Goal: Task Accomplishment & Management: Manage account settings

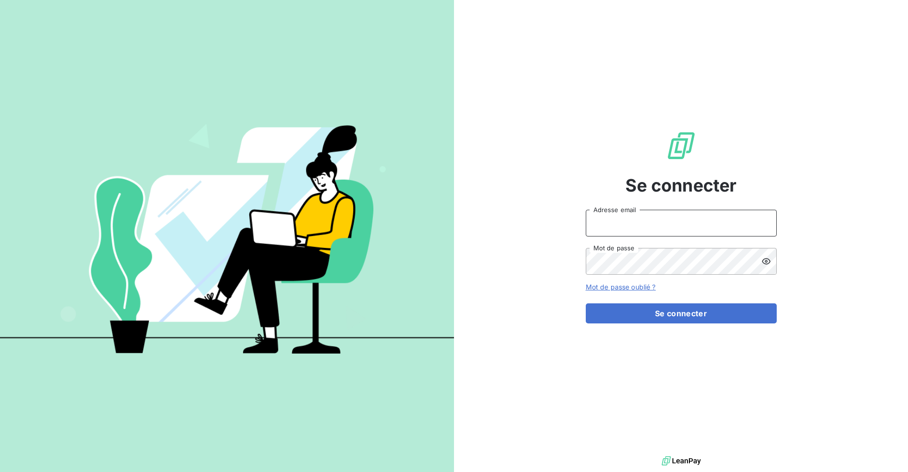
click at [616, 227] on input "Adresse email" at bounding box center [681, 223] width 191 height 27
click at [620, 224] on input "Adresse email" at bounding box center [681, 223] width 191 height 27
click at [757, 218] on body "Se connecter Adresse email Mot de passe Mot de passe oublié ? Se connecter" at bounding box center [454, 236] width 908 height 472
click at [0, 471] on com-1password-button at bounding box center [0, 472] width 0 height 0
type input "[EMAIL_ADDRESS][DOMAIN_NAME]"
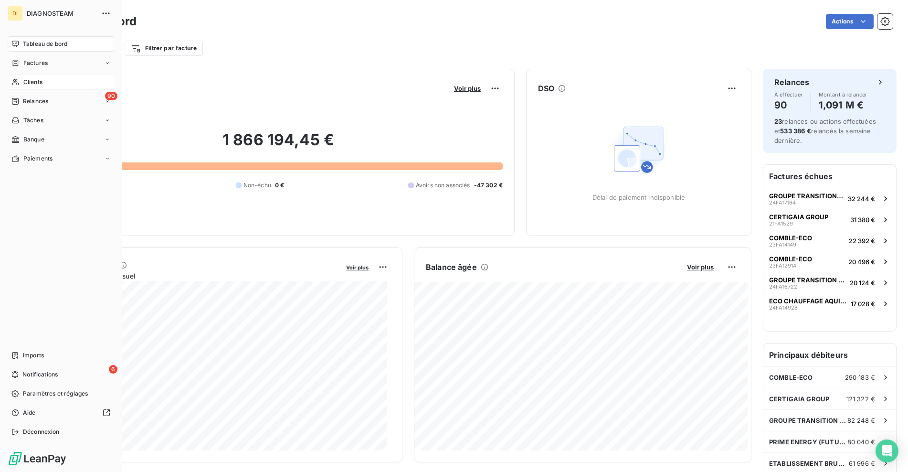
click at [27, 80] on span "Clients" at bounding box center [32, 82] width 19 height 9
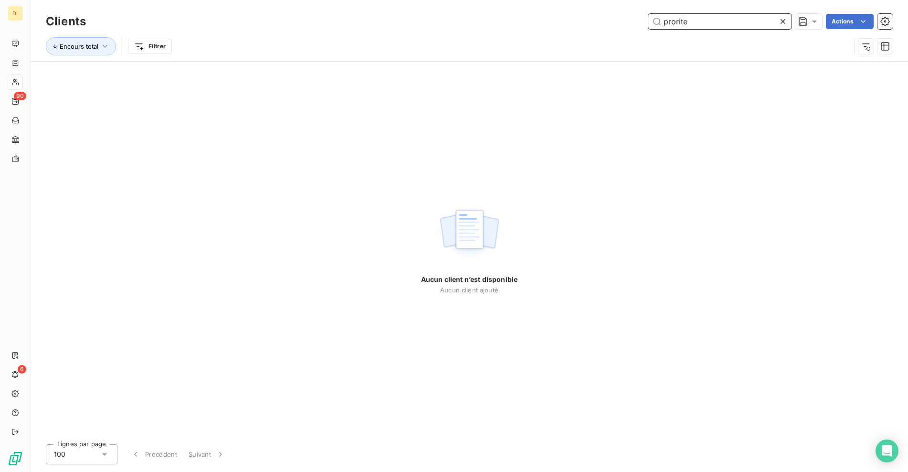
click at [670, 23] on input "prorite" at bounding box center [719, 21] width 143 height 15
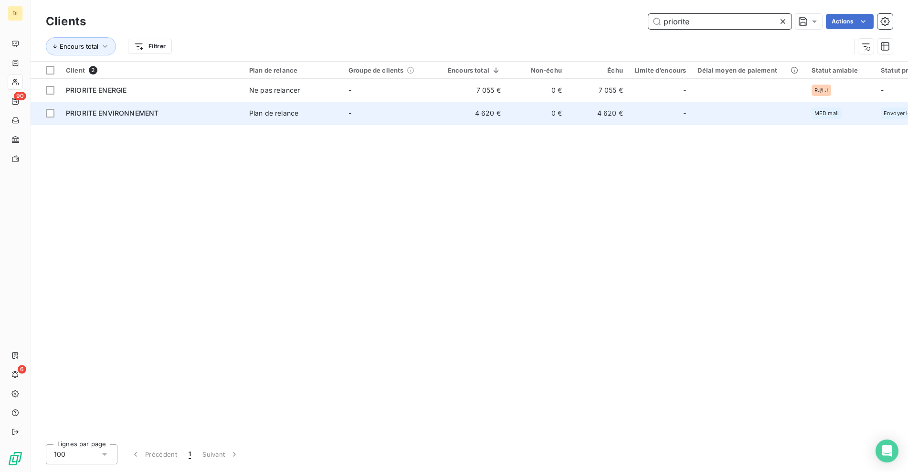
type input "priorite"
click at [271, 119] on td "Plan de relance" at bounding box center [292, 113] width 99 height 23
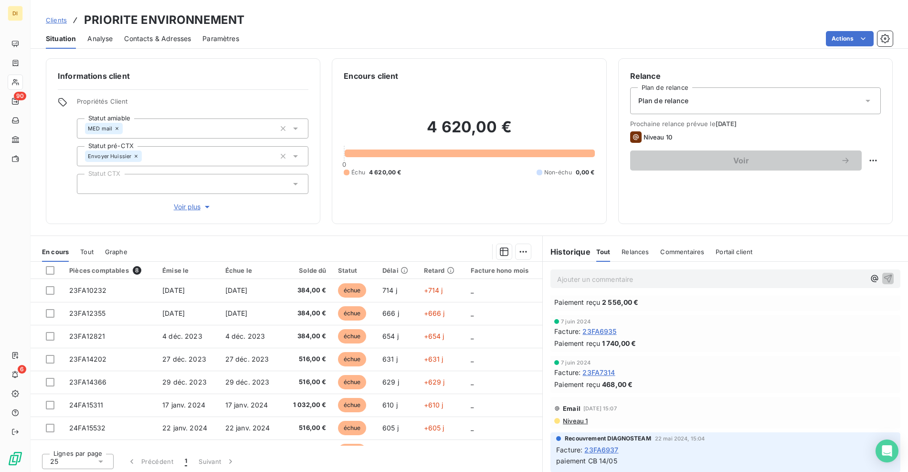
scroll to position [2, 0]
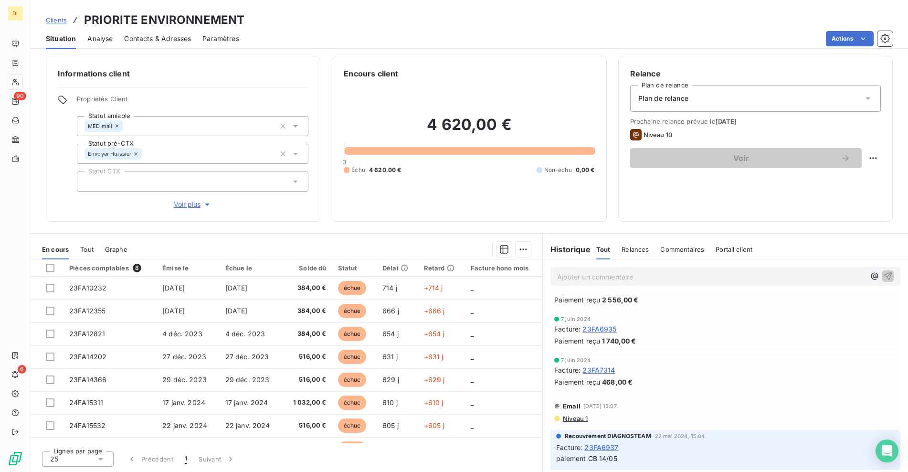
click at [607, 276] on p "Ajouter un commentaire ﻿" at bounding box center [711, 277] width 308 height 12
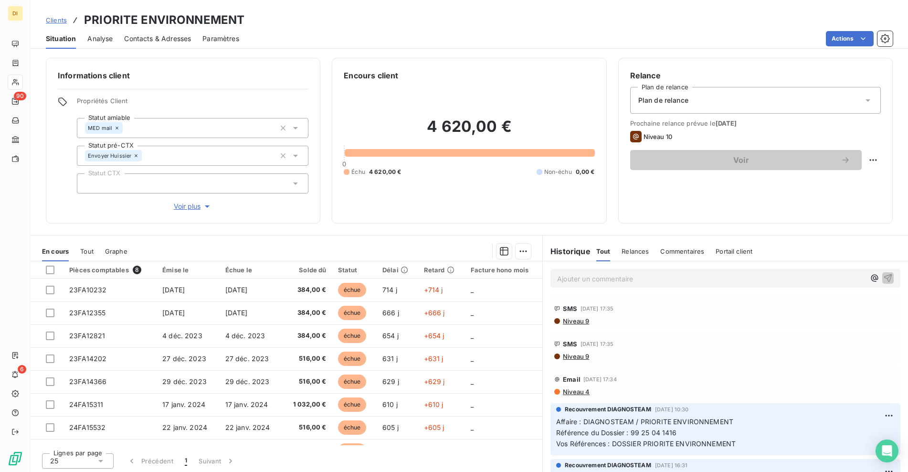
scroll to position [0, 0]
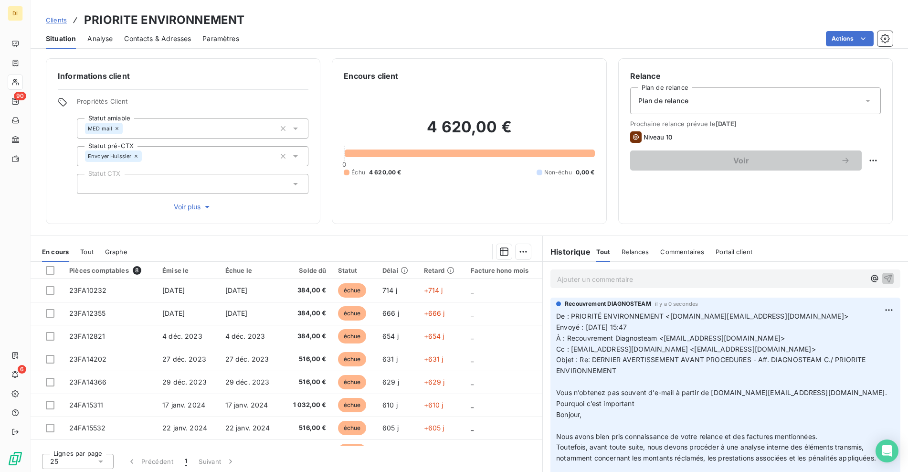
click at [572, 276] on p "Ajouter un commentaire ﻿" at bounding box center [711, 279] width 308 height 12
click at [598, 275] on p "Ajouter un commentaire ﻿" at bounding box center [711, 279] width 308 height 12
click at [596, 280] on p "Ajouter un commentaire ﻿" at bounding box center [711, 279] width 308 height 12
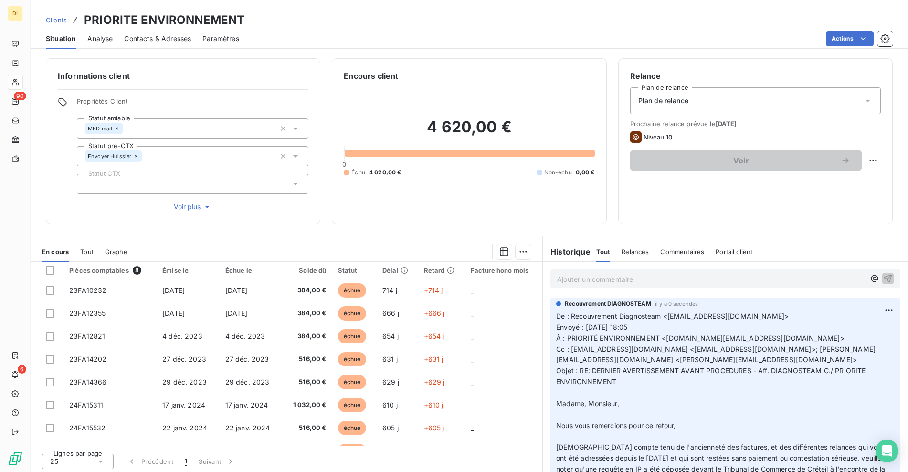
click at [590, 280] on p "Ajouter un commentaire ﻿" at bounding box center [711, 279] width 308 height 12
click at [50, 20] on span "Clients" at bounding box center [56, 20] width 21 height 8
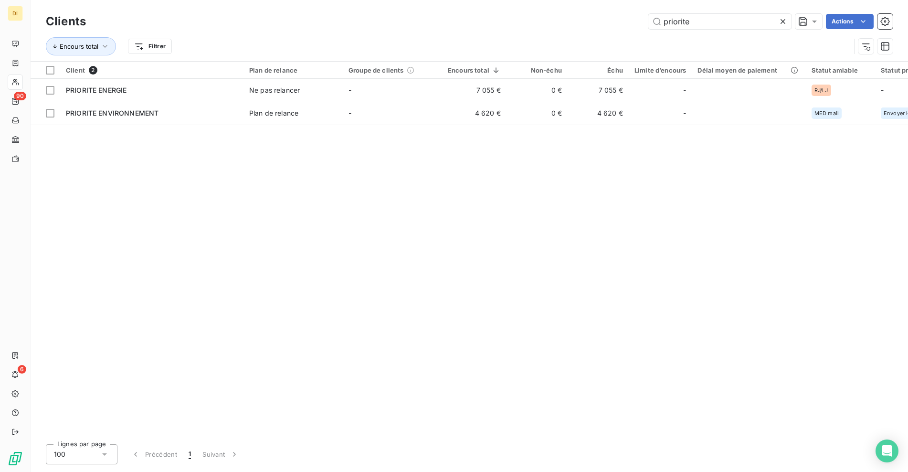
drag, startPoint x: 701, startPoint y: 21, endPoint x: 641, endPoint y: 26, distance: 60.4
click at [641, 26] on div "priorite Actions" at bounding box center [494, 21] width 795 height 15
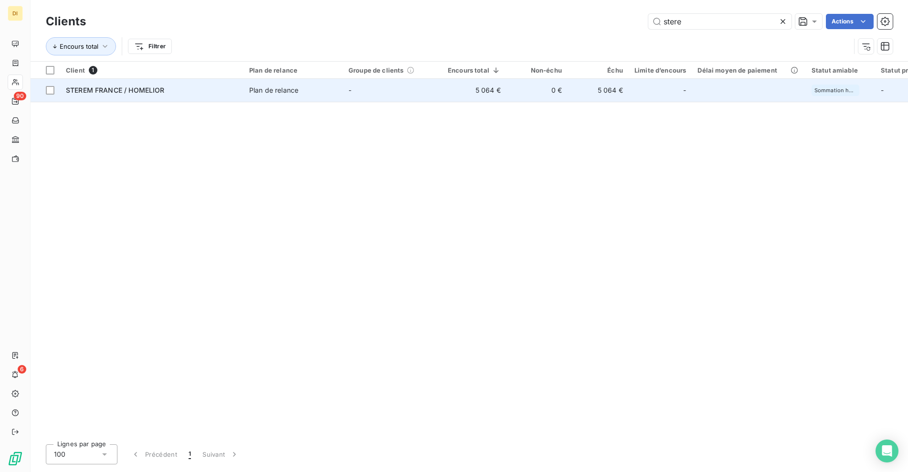
type input "stere"
click at [333, 89] on span "Plan de relance" at bounding box center [293, 90] width 88 height 10
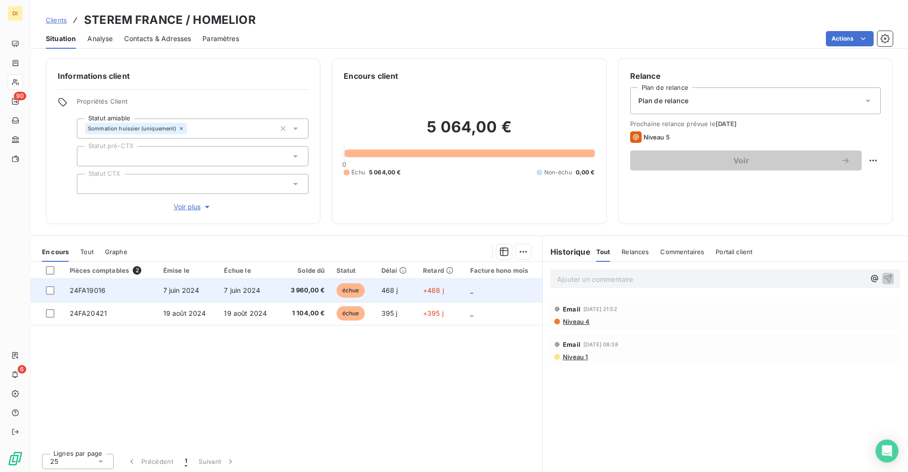
click at [331, 287] on td "échue" at bounding box center [353, 290] width 45 height 23
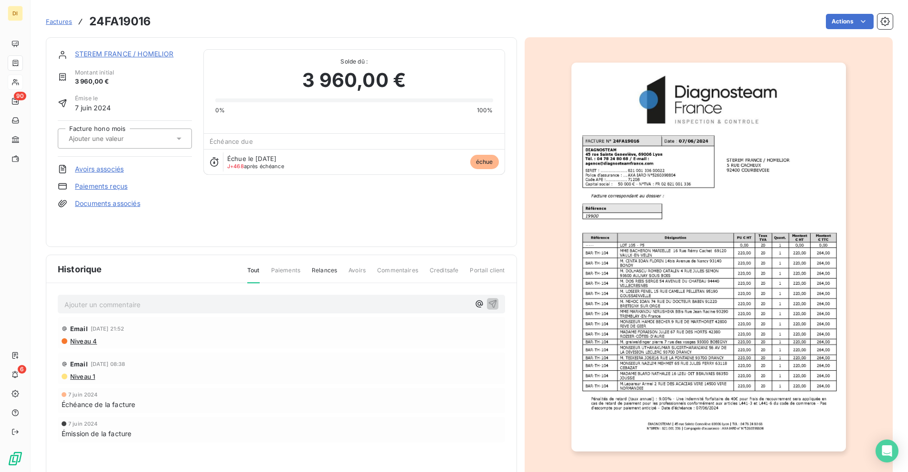
click at [647, 120] on img "button" at bounding box center [708, 257] width 274 height 389
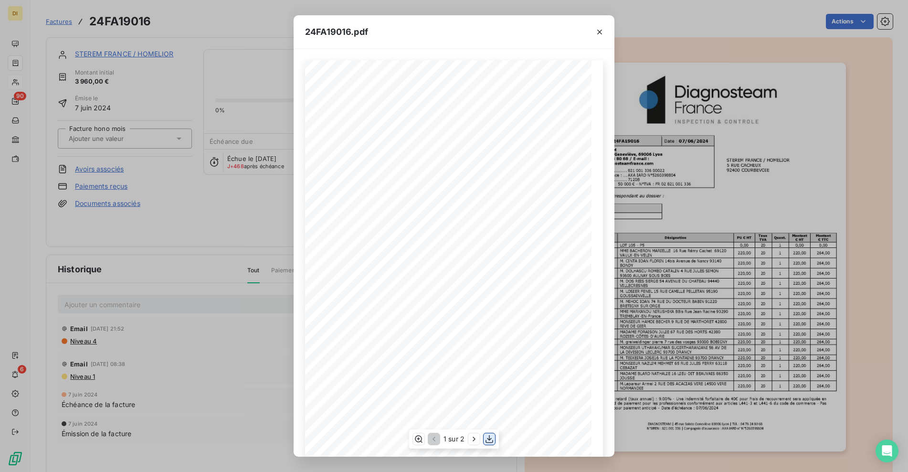
click at [488, 439] on icon "button" at bounding box center [489, 438] width 8 height 8
click at [183, 114] on div "24FA19016.pdf DIAGNOSTEAM | [STREET_ADDRESS][PERSON_NAME] | Tél. : [PHONE_NUMBE…" at bounding box center [454, 236] width 908 height 472
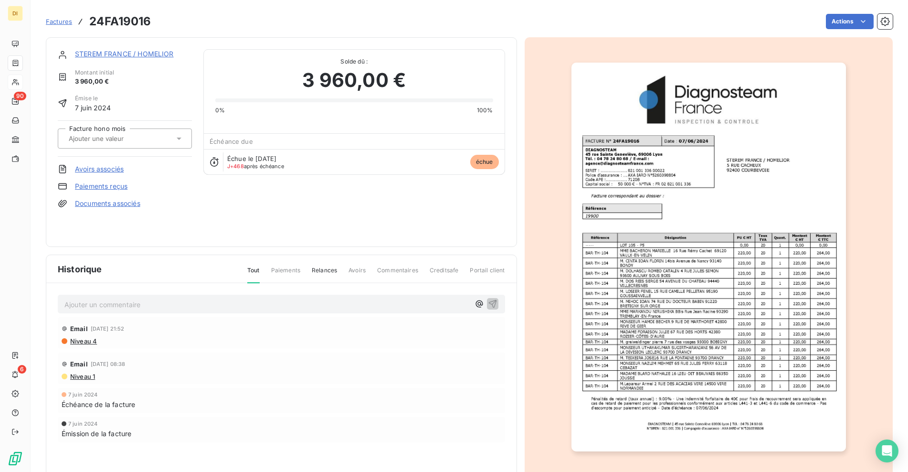
click at [126, 54] on link "STEREM FRANCE / HOMELIOR" at bounding box center [124, 54] width 99 height 8
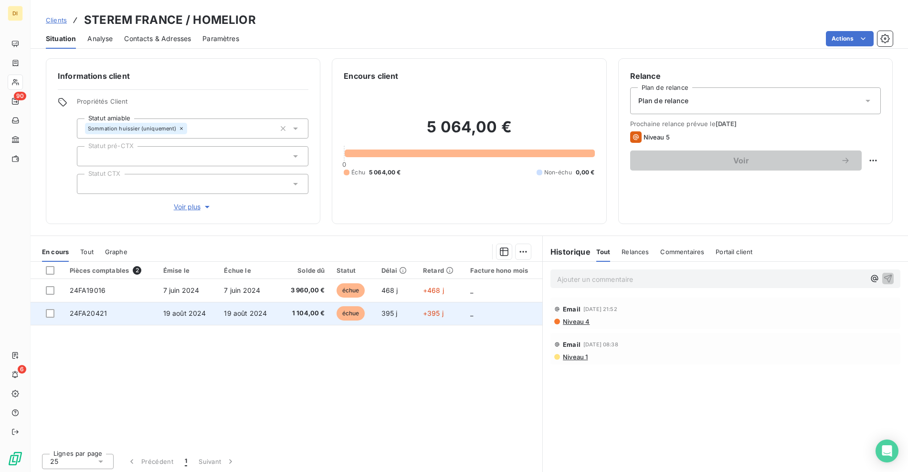
click at [313, 315] on span "1 104,00 €" at bounding box center [305, 313] width 40 height 10
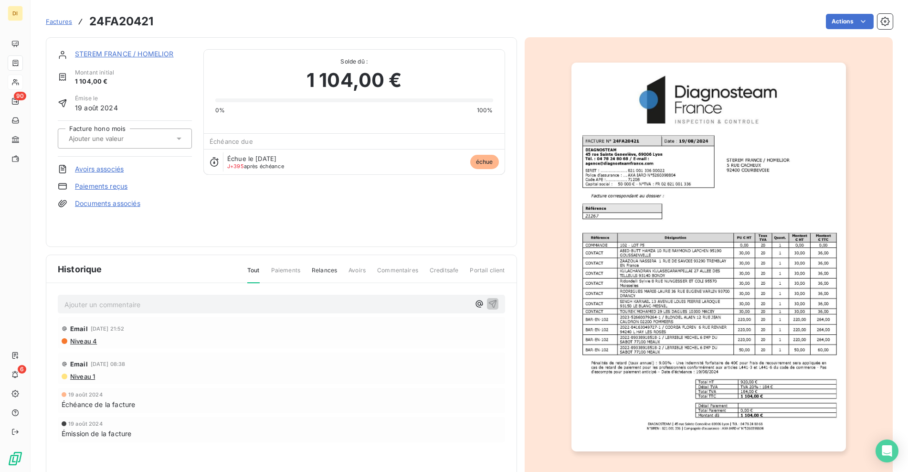
click at [728, 286] on img "button" at bounding box center [708, 257] width 274 height 389
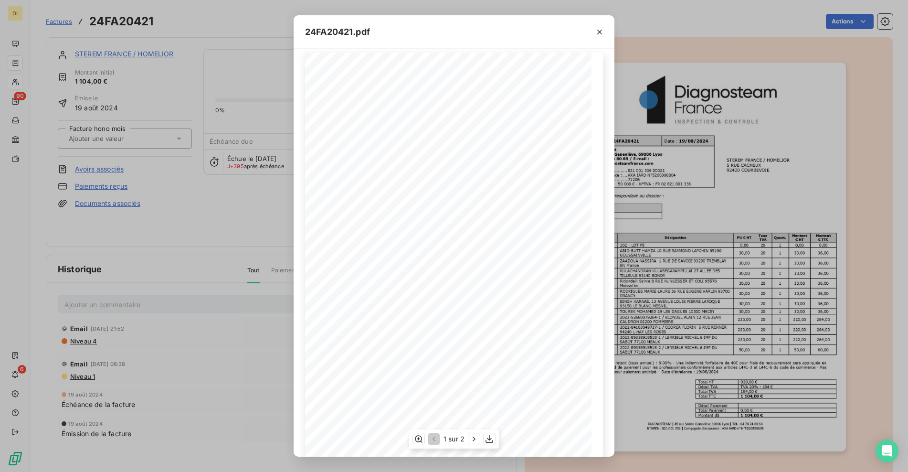
scroll to position [20, 0]
click at [492, 439] on icon "button" at bounding box center [489, 439] width 10 height 10
click at [269, 228] on div "24FA20421.pdf DIAGNOSTEAM | [STREET_ADDRESS][PERSON_NAME] | Tél. : [PHONE_NUMBE…" at bounding box center [454, 236] width 908 height 472
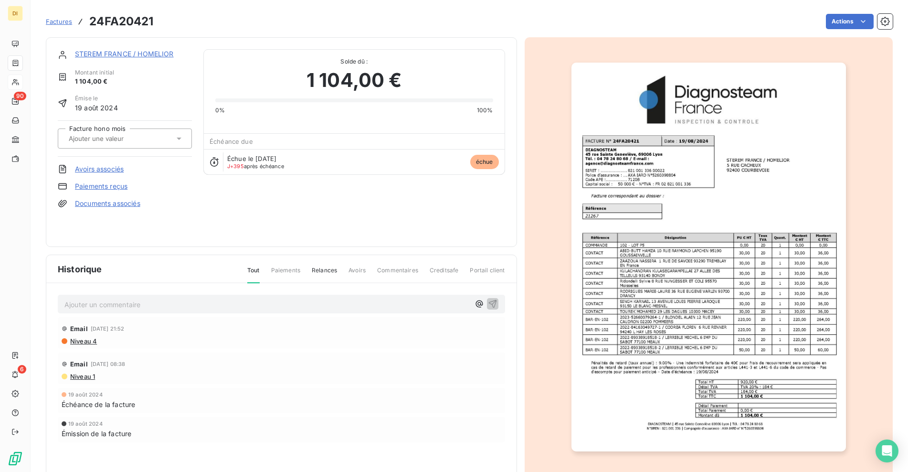
click at [132, 53] on link "STEREM FRANCE / HOMELIOR" at bounding box center [124, 54] width 99 height 8
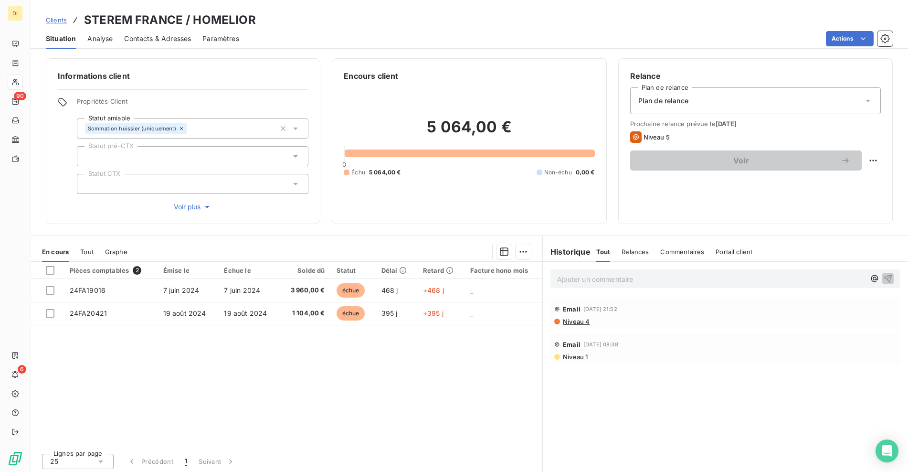
click at [601, 285] on div "Ajouter un commentaire ﻿" at bounding box center [725, 278] width 350 height 19
click at [600, 281] on p "Ajouter un commentaire ﻿" at bounding box center [711, 279] width 308 height 12
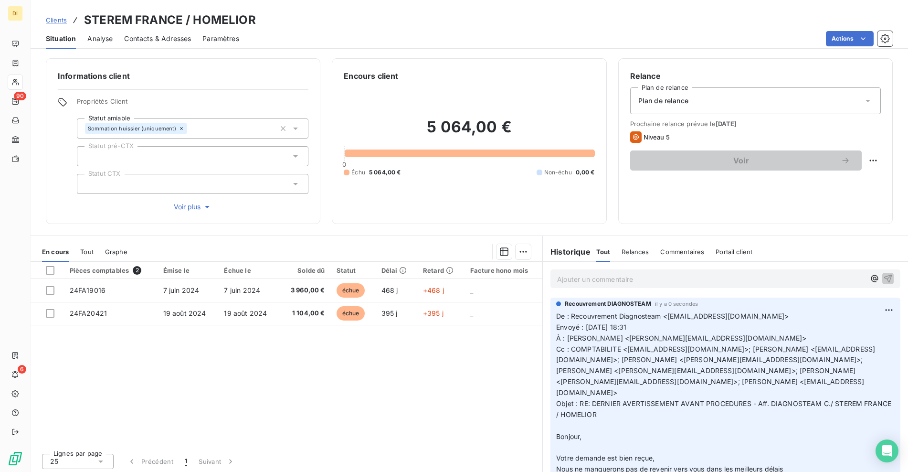
click at [54, 21] on span "Clients" at bounding box center [56, 20] width 21 height 8
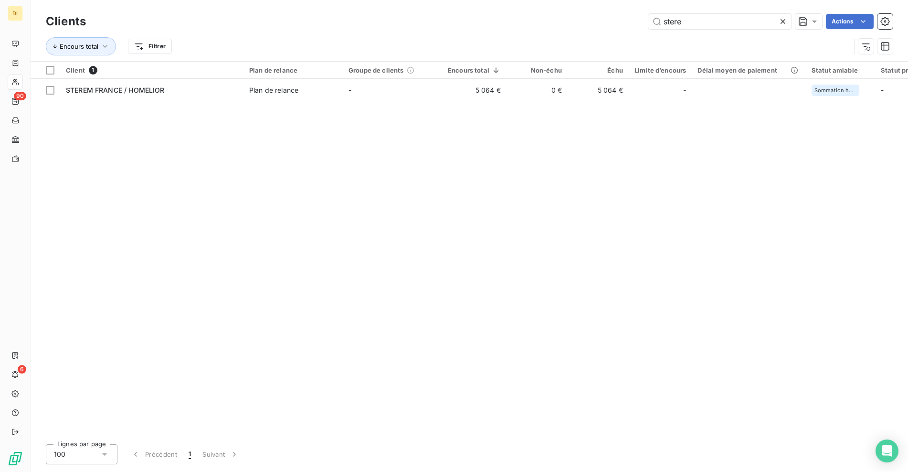
drag, startPoint x: 699, startPoint y: 26, endPoint x: 620, endPoint y: 22, distance: 79.3
click at [620, 21] on div "stere Actions" at bounding box center [494, 21] width 795 height 15
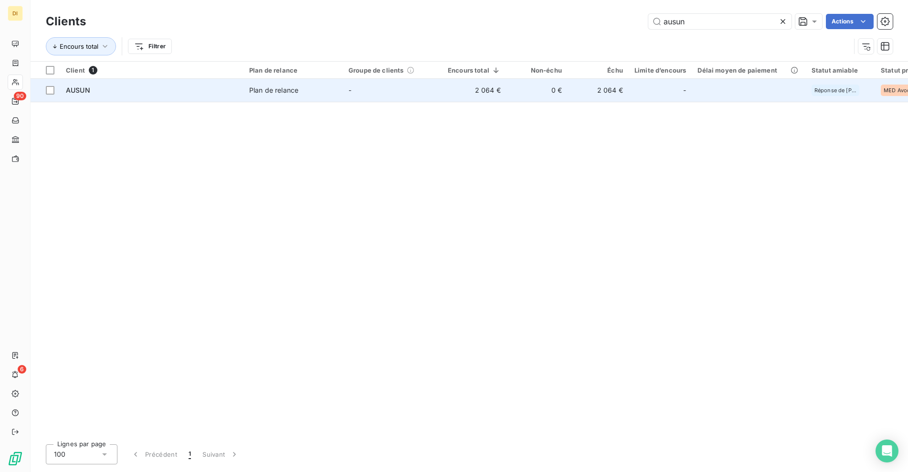
type input "ausun"
click at [298, 98] on td "Plan de relance" at bounding box center [292, 90] width 99 height 23
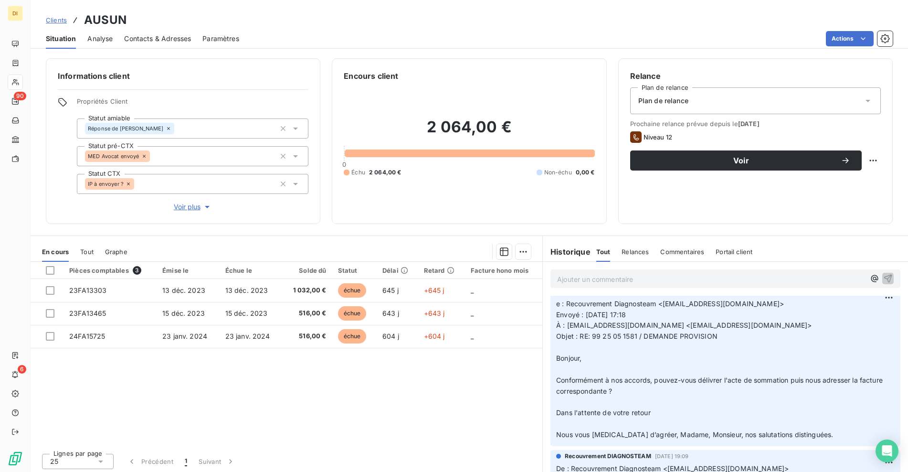
scroll to position [111, 0]
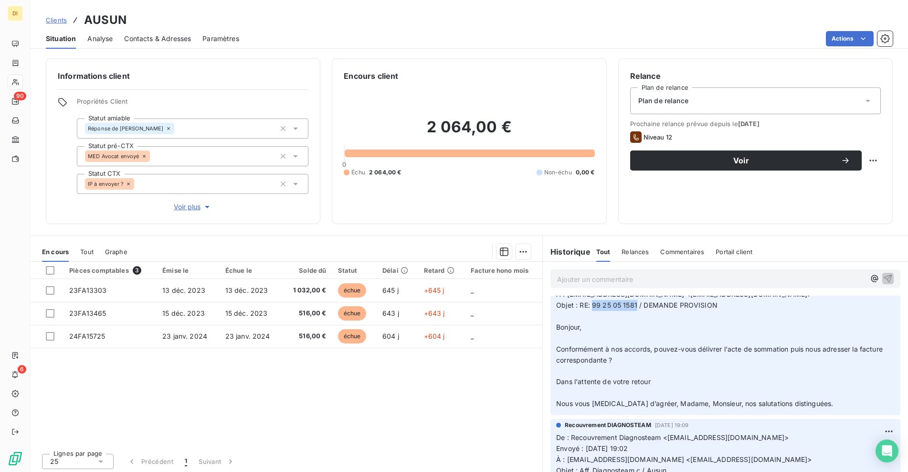
drag, startPoint x: 587, startPoint y: 305, endPoint x: 631, endPoint y: 305, distance: 43.9
click at [631, 305] on span "Objet : RE: 99 25 05 1581 / DEMANDE PROVISION" at bounding box center [636, 305] width 161 height 8
copy span "99 25 05 1581"
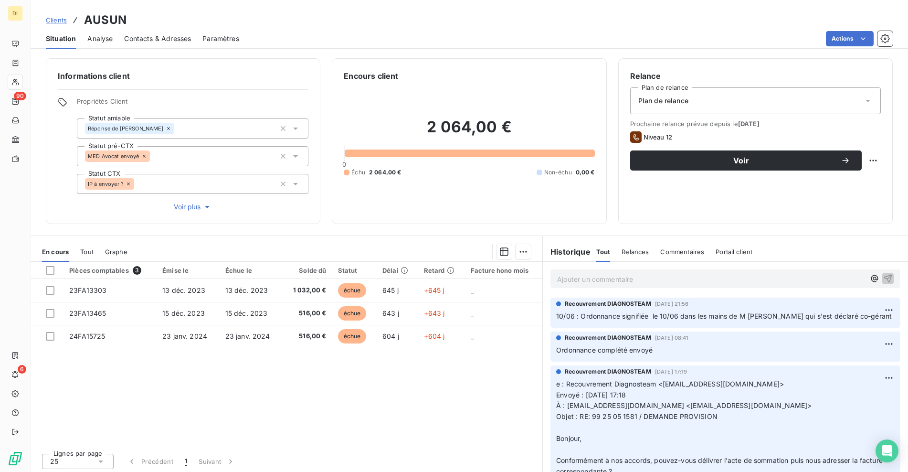
click at [595, 278] on p "Ajouter un commentaire ﻿" at bounding box center [711, 279] width 308 height 12
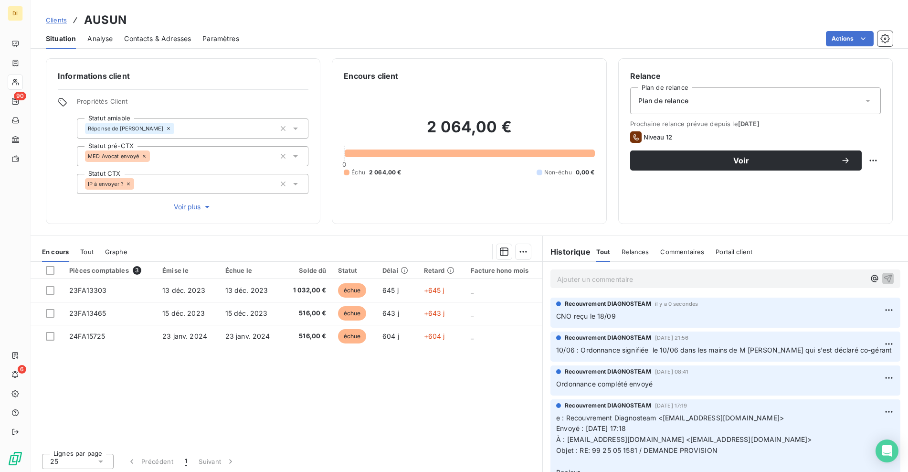
click at [589, 278] on p "Ajouter un commentaire ﻿" at bounding box center [711, 279] width 308 height 12
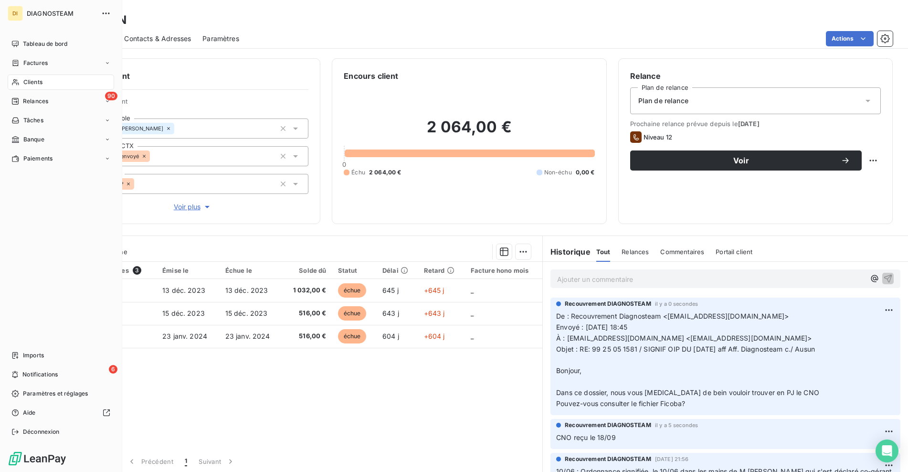
click at [33, 82] on span "Clients" at bounding box center [32, 82] width 19 height 9
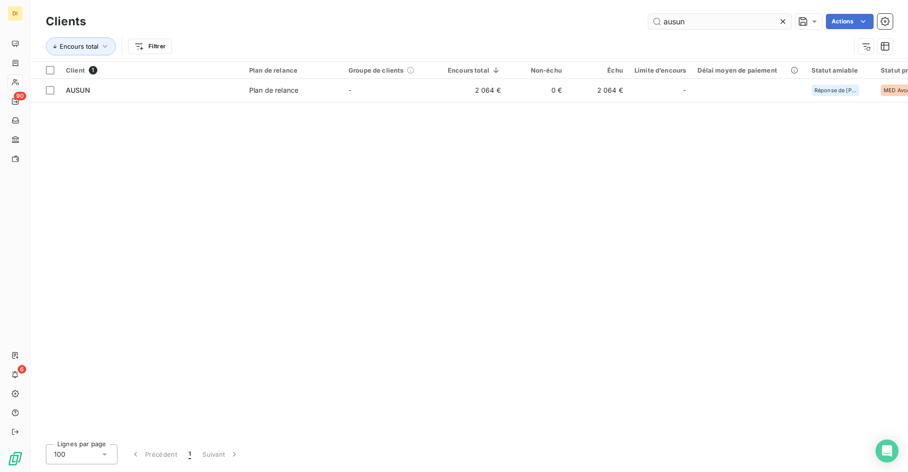
click at [709, 24] on input "ausun" at bounding box center [719, 21] width 143 height 15
drag, startPoint x: 630, startPoint y: 23, endPoint x: 615, endPoint y: 23, distance: 15.3
click at [615, 23] on div "ausun Actions" at bounding box center [494, 21] width 795 height 15
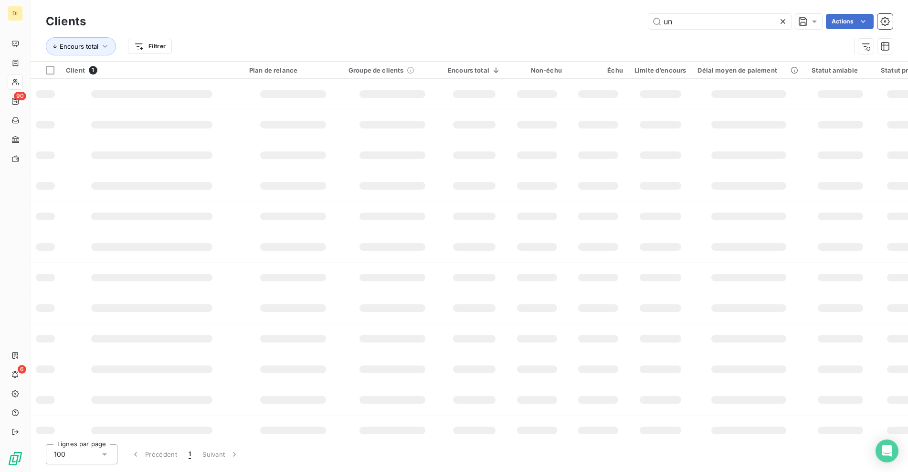
type input "n"
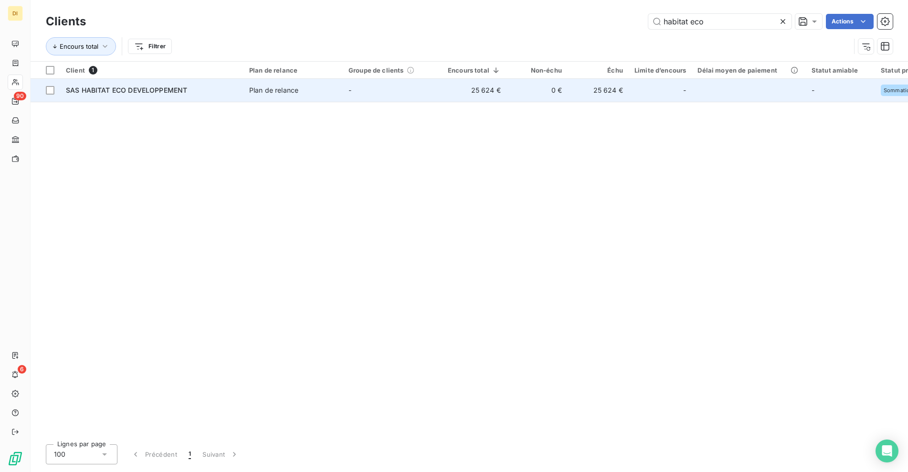
type input "habitat eco"
click at [519, 88] on td "0 €" at bounding box center [536, 90] width 61 height 23
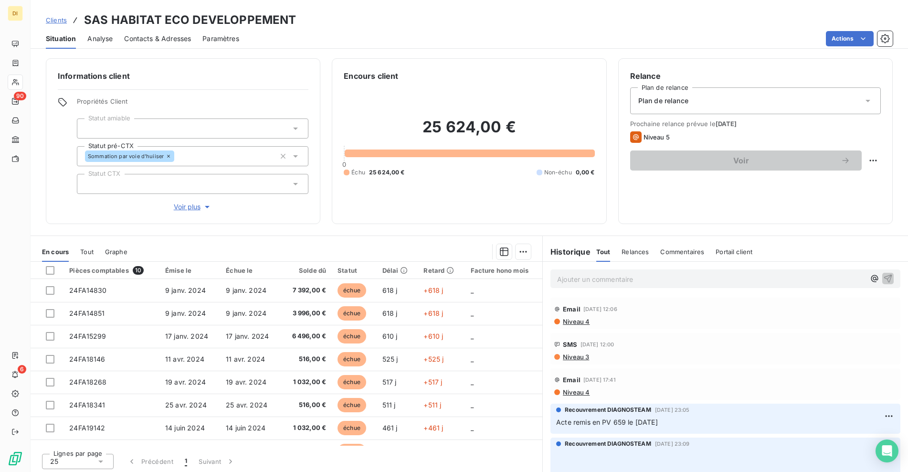
click at [638, 280] on p "Ajouter un commentaire ﻿" at bounding box center [711, 279] width 308 height 12
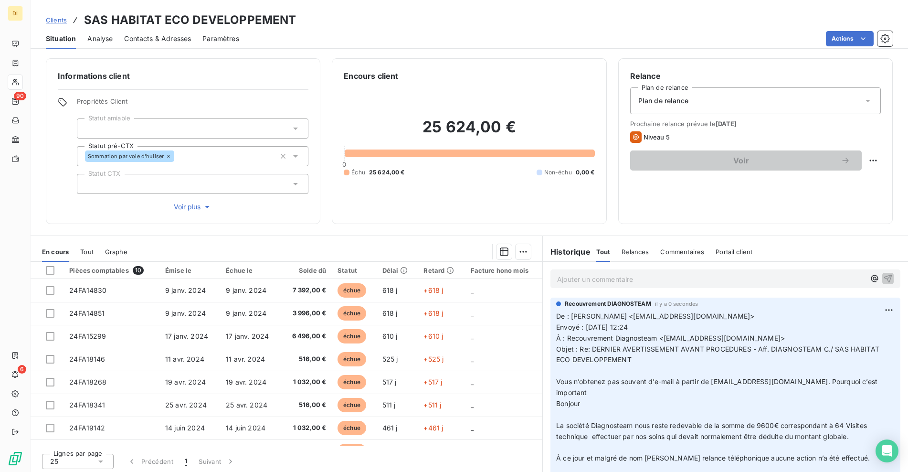
click at [637, 281] on p "Ajouter un commentaire ﻿" at bounding box center [711, 279] width 308 height 12
click at [713, 280] on p "Ajouter un commentaire ﻿" at bounding box center [711, 279] width 308 height 12
